Goal: Find specific page/section: Find specific page/section

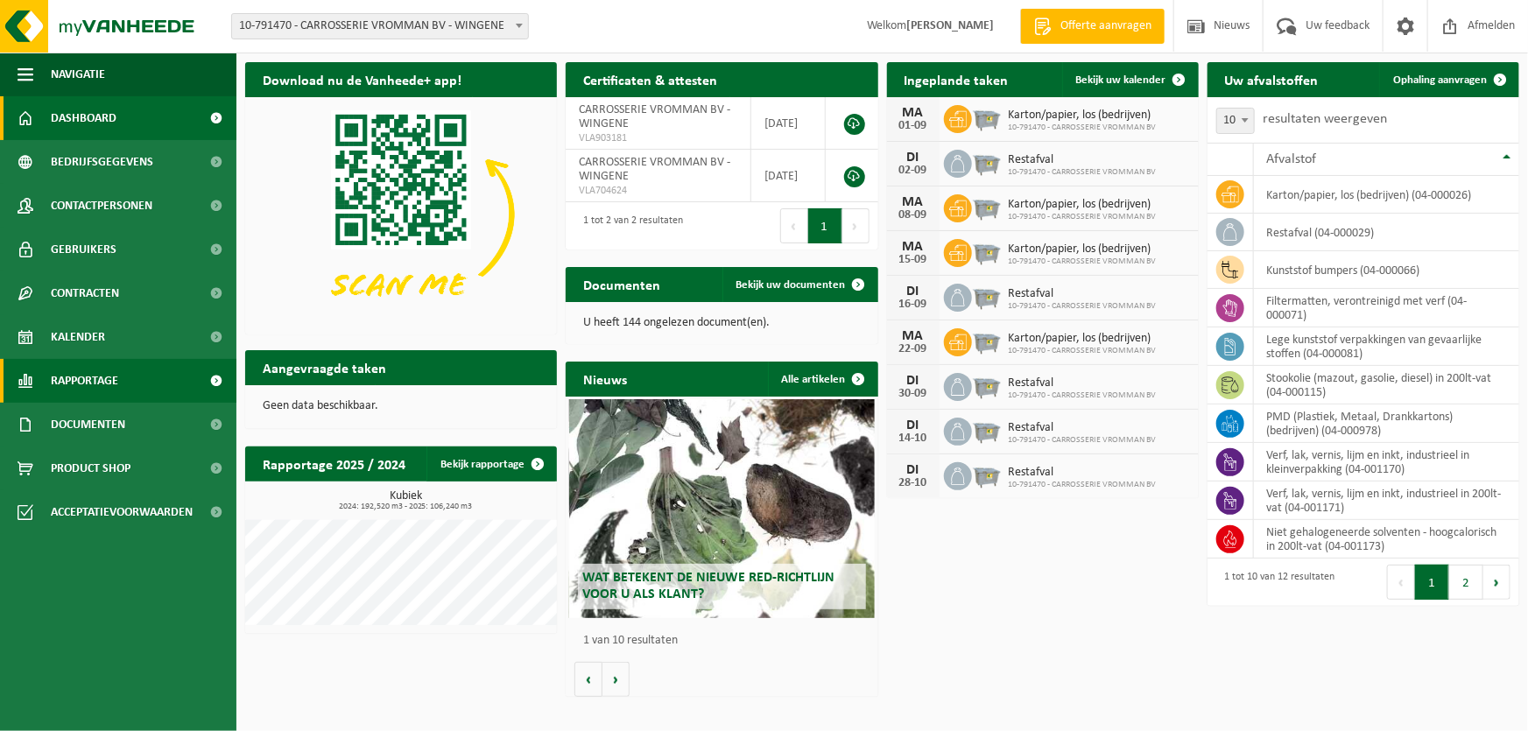
click at [95, 378] on span "Rapportage" at bounding box center [84, 381] width 67 height 44
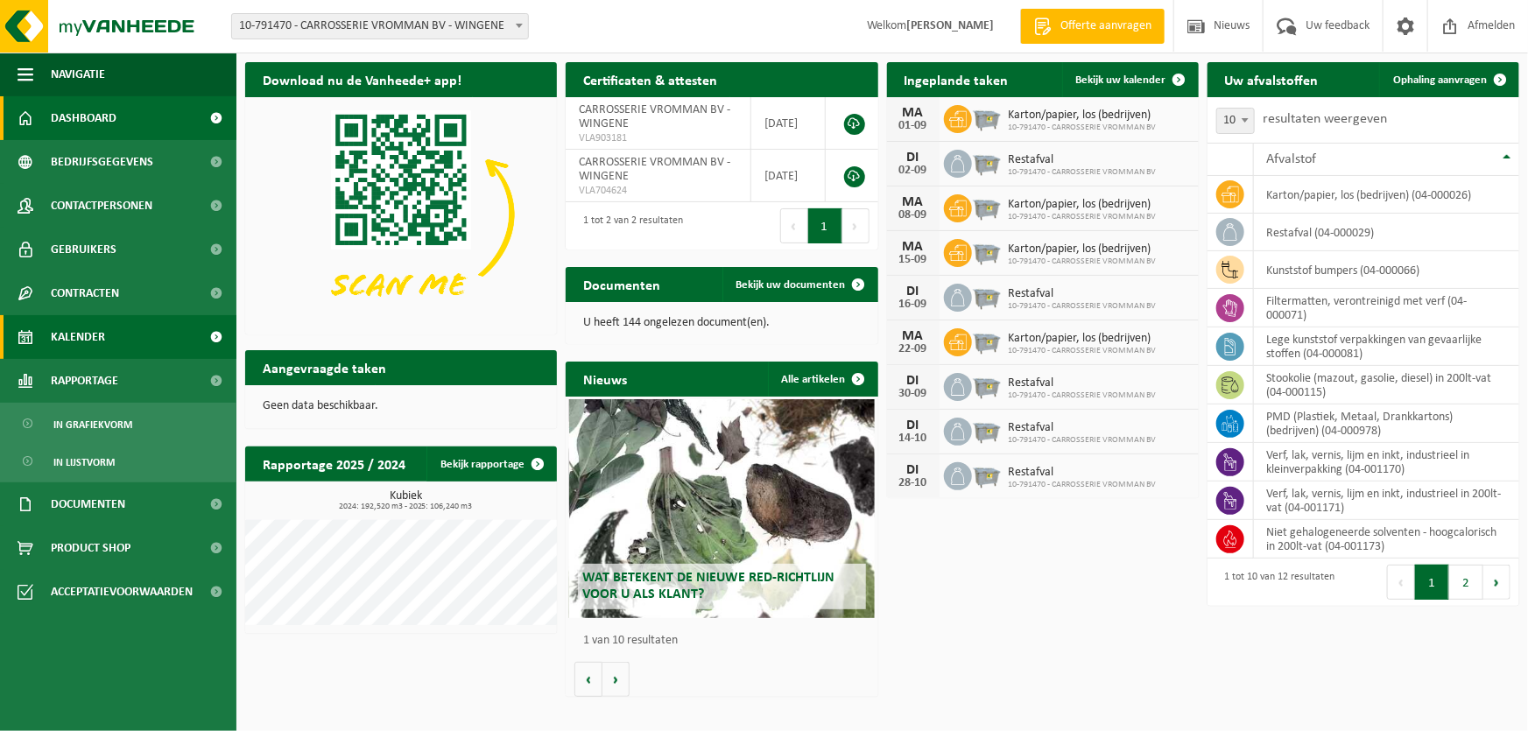
click at [106, 345] on link "Kalender" at bounding box center [118, 337] width 236 height 44
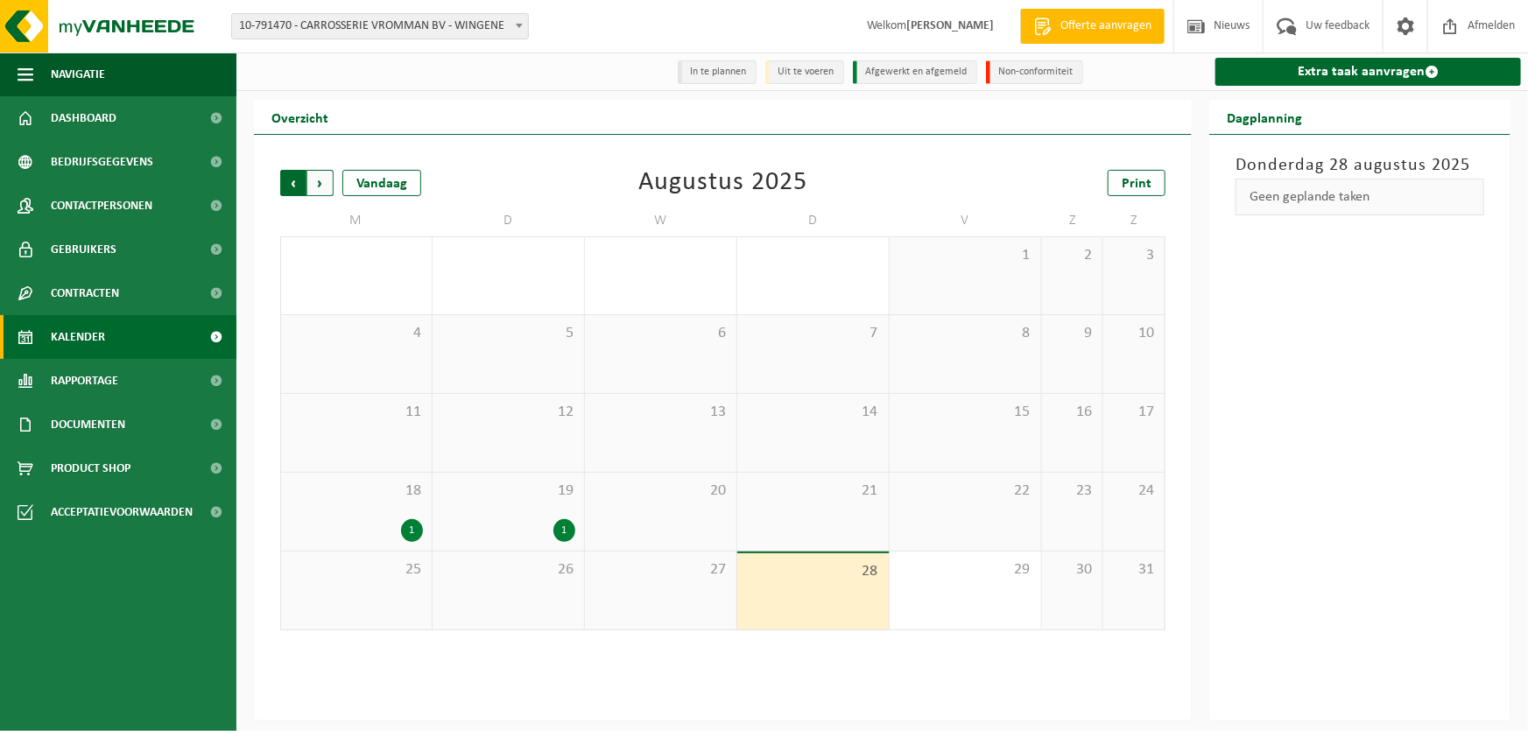
click at [323, 183] on span "Volgende" at bounding box center [320, 183] width 26 height 26
